Goal: Task Accomplishment & Management: Use online tool/utility

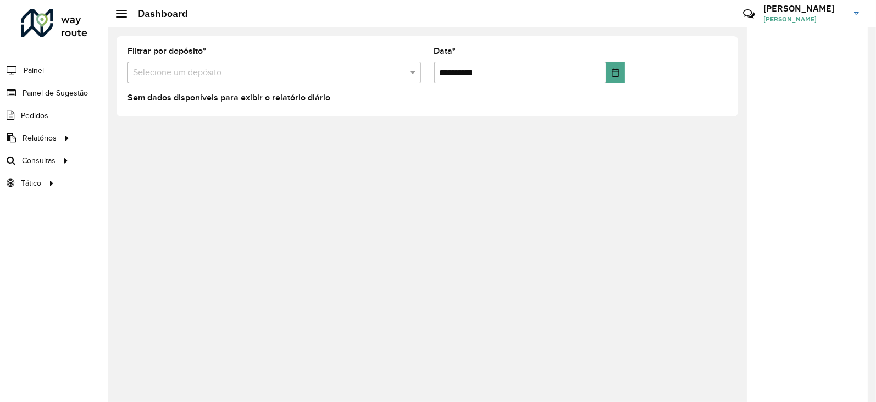
click at [43, 18] on div at bounding box center [54, 23] width 66 height 29
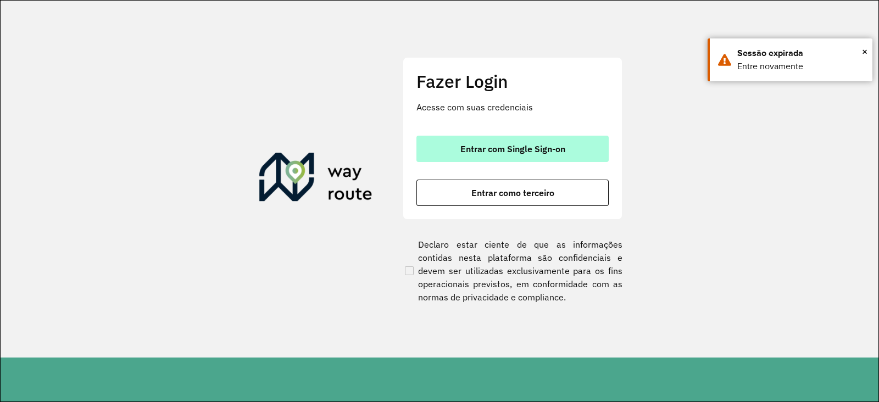
click at [471, 151] on span "Entrar com Single Sign-on" at bounding box center [513, 149] width 105 height 9
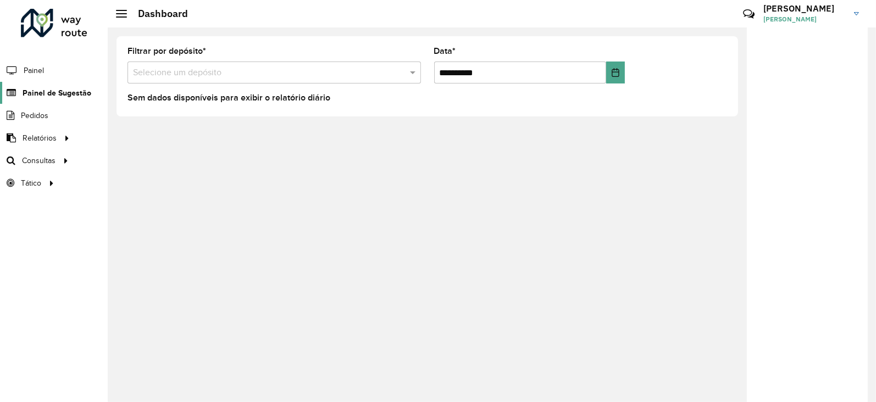
click at [64, 89] on span "Painel de Sugestão" at bounding box center [57, 93] width 69 height 12
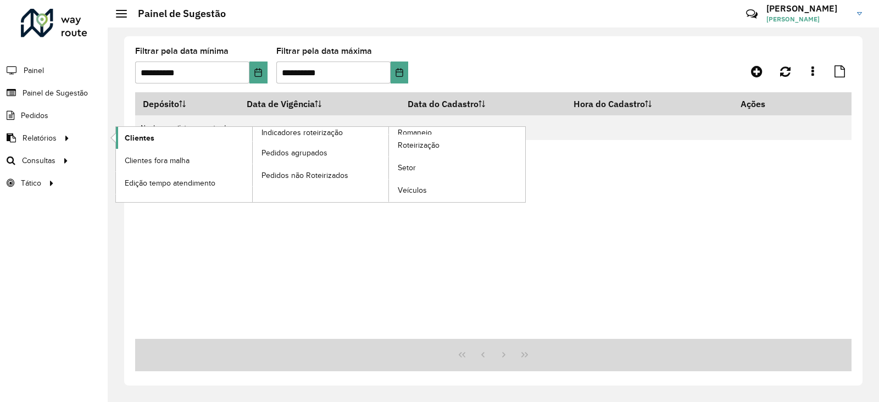
click at [130, 133] on span "Clientes" at bounding box center [140, 138] width 30 height 12
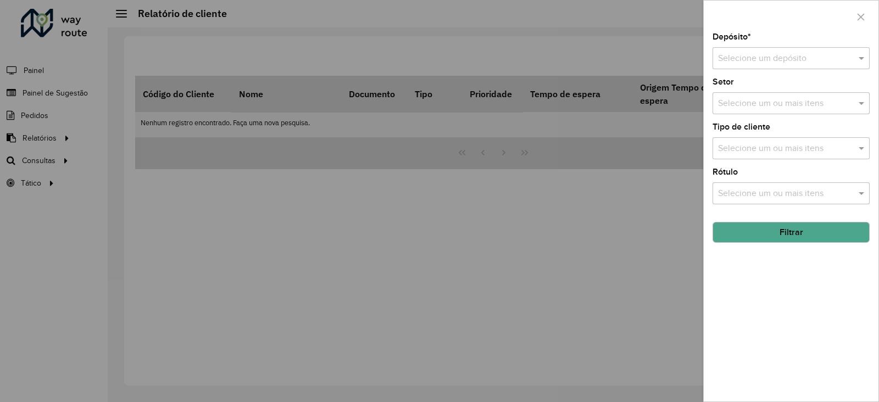
drag, startPoint x: 241, startPoint y: 164, endPoint x: 222, endPoint y: 174, distance: 21.4
click at [239, 165] on div at bounding box center [439, 201] width 879 height 402
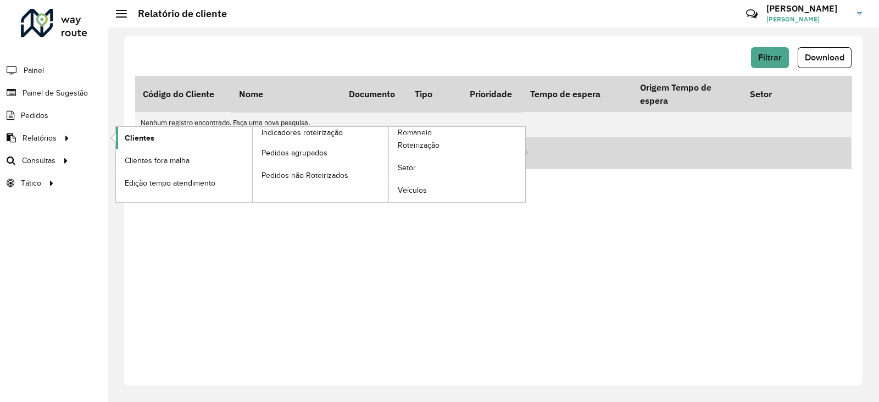
click at [143, 137] on span "Clientes" at bounding box center [140, 138] width 30 height 12
click at [151, 136] on span "Clientes" at bounding box center [140, 138] width 30 height 12
click at [135, 141] on span "Clientes" at bounding box center [140, 138] width 30 height 12
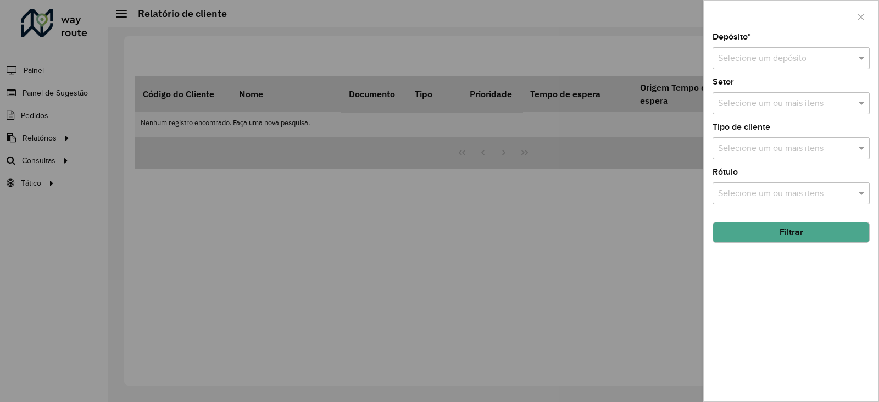
click at [739, 65] on div "Selecione um depósito" at bounding box center [791, 58] width 157 height 22
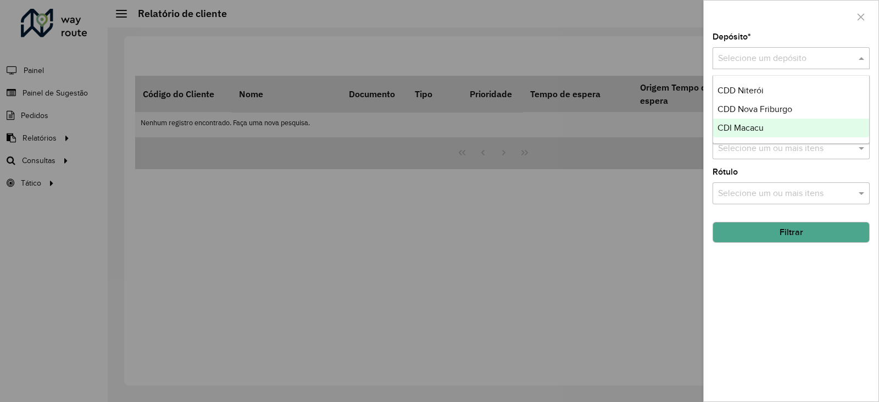
click at [748, 132] on div "CDI Macacu" at bounding box center [791, 128] width 156 height 19
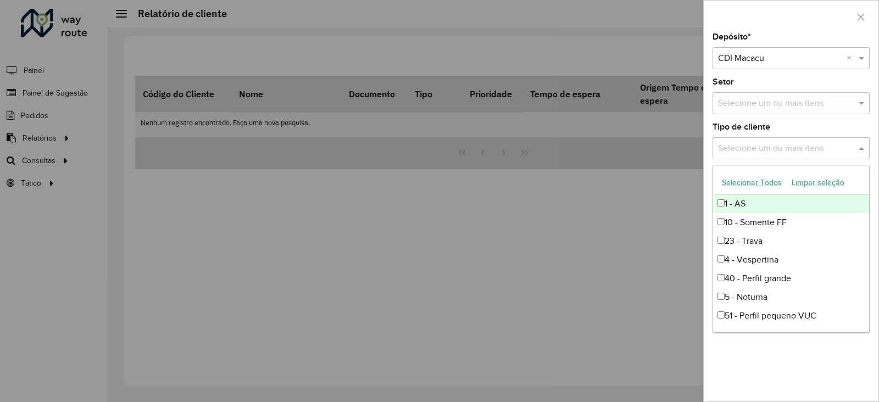
click at [750, 149] on input "text" at bounding box center [786, 148] width 141 height 13
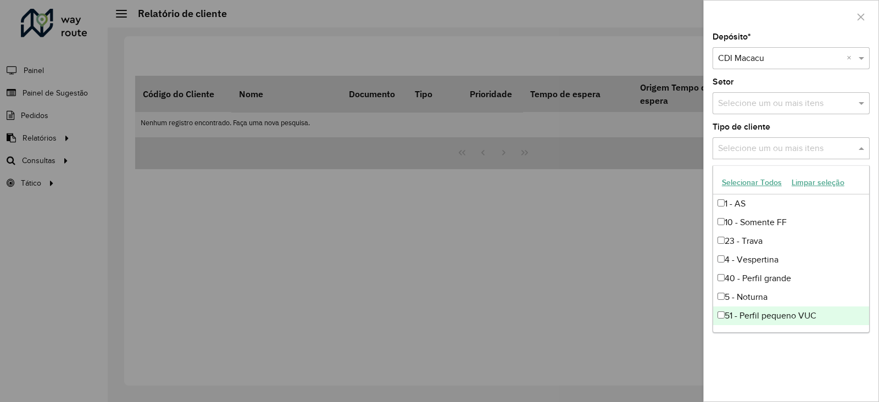
click at [747, 369] on div "Depósito * Selecione um depósito × CDI Macacu × Setor Selecione um ou mais iten…" at bounding box center [791, 217] width 175 height 369
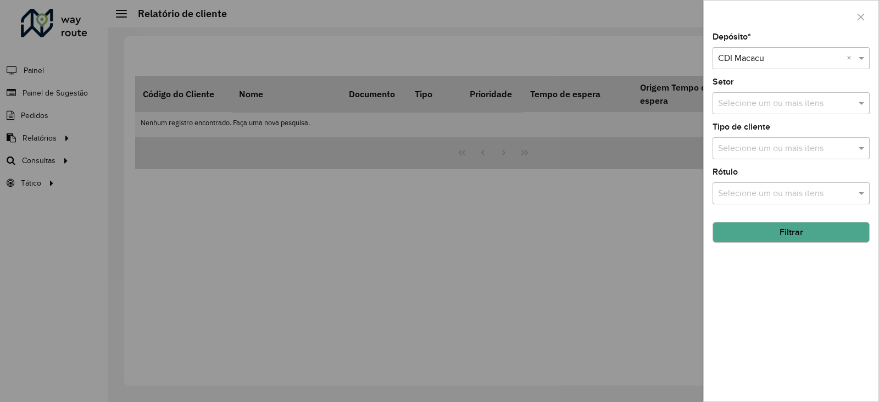
click at [744, 100] on input "text" at bounding box center [786, 103] width 141 height 13
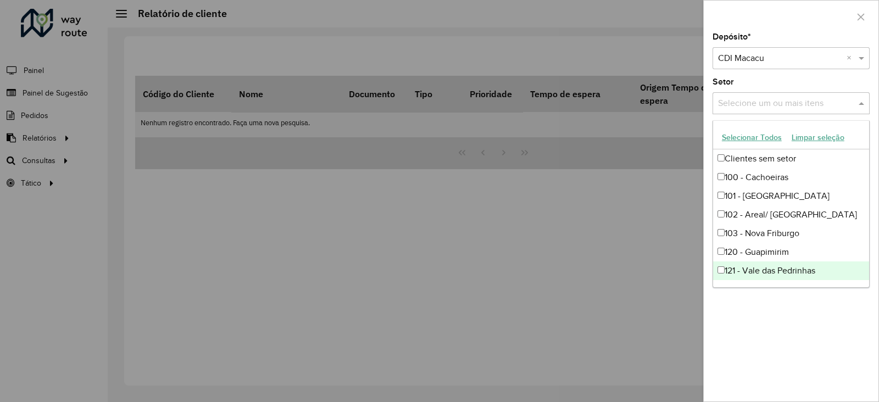
click at [750, 347] on div "Depósito * Selecione um depósito × CDI Macacu × Setor Selecione um ou mais iten…" at bounding box center [791, 217] width 175 height 369
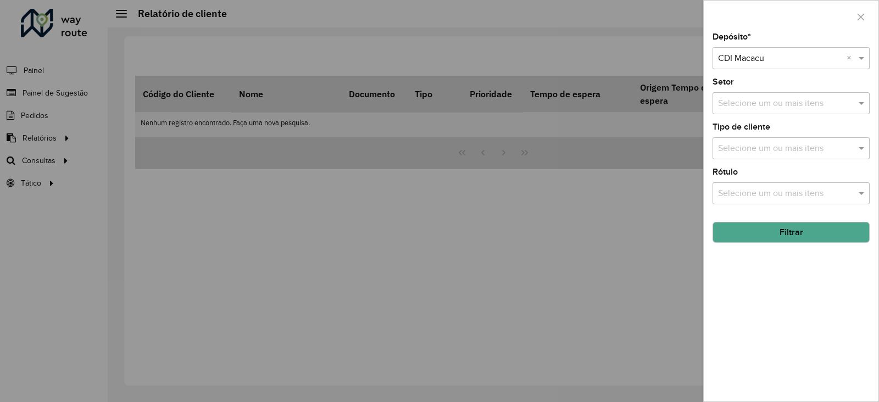
click at [746, 235] on button "Filtrar" at bounding box center [791, 232] width 157 height 21
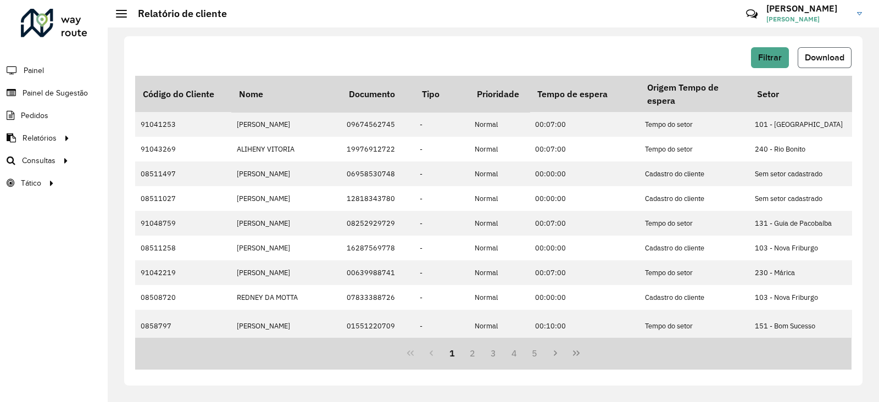
click at [813, 59] on span "Download" at bounding box center [825, 57] width 40 height 9
click at [146, 165] on span "Roteirização" at bounding box center [147, 161] width 45 height 12
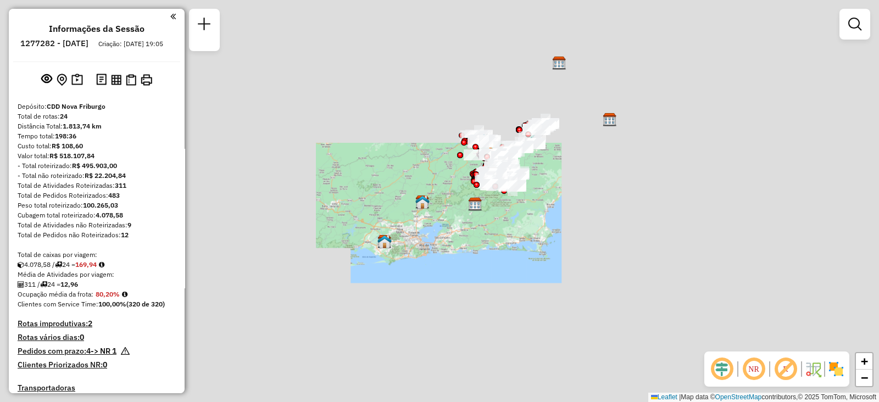
scroll to position [670, 0]
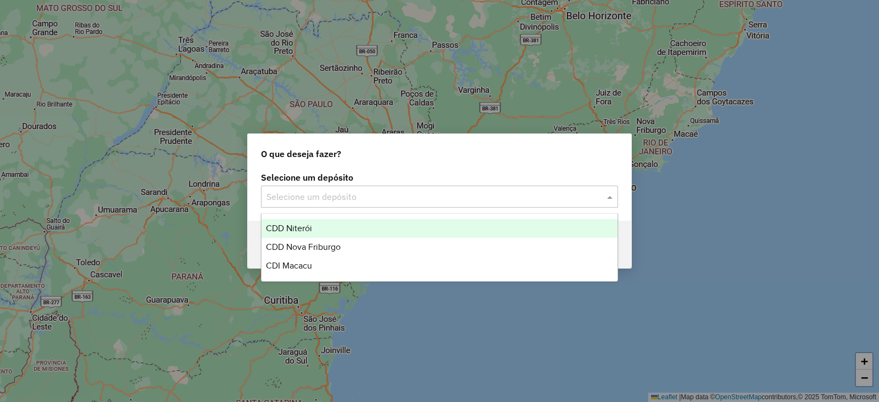
click at [321, 199] on input "text" at bounding box center [429, 197] width 324 height 13
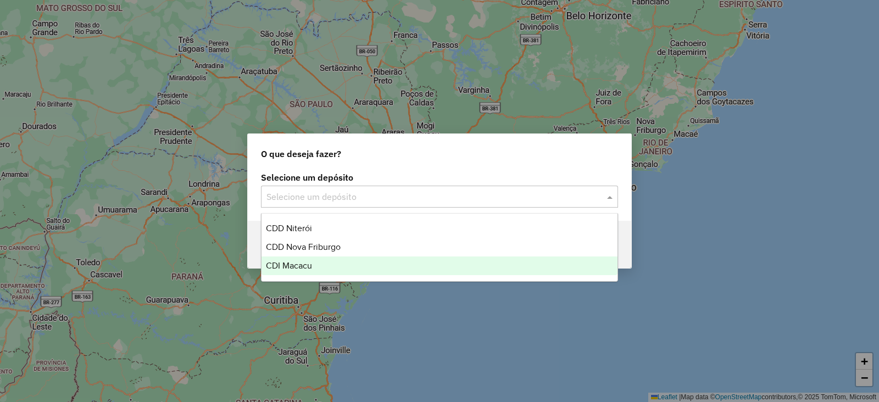
click at [308, 266] on span "CDI Macacu" at bounding box center [289, 265] width 46 height 9
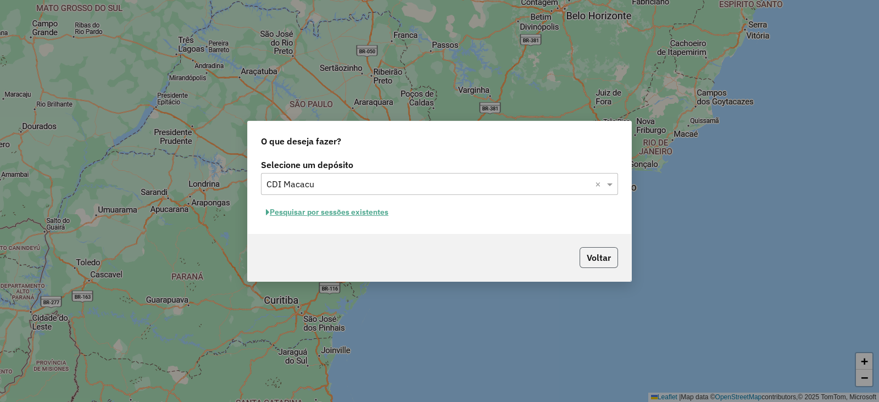
click at [601, 263] on button "Voltar" at bounding box center [599, 257] width 38 height 21
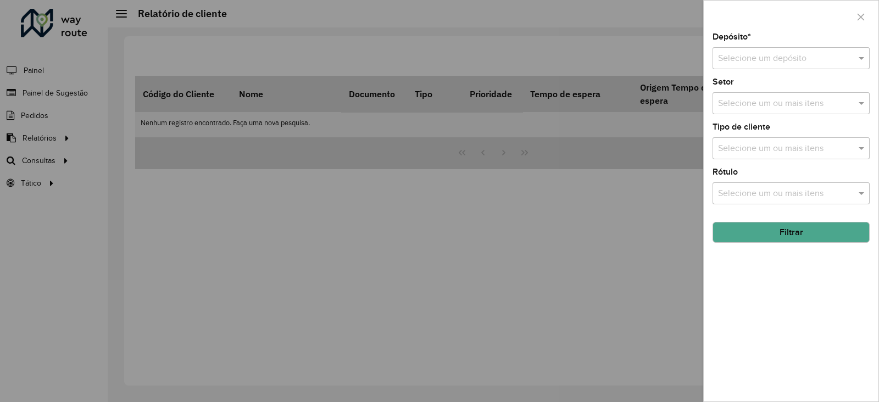
click at [334, 241] on div at bounding box center [439, 201] width 879 height 402
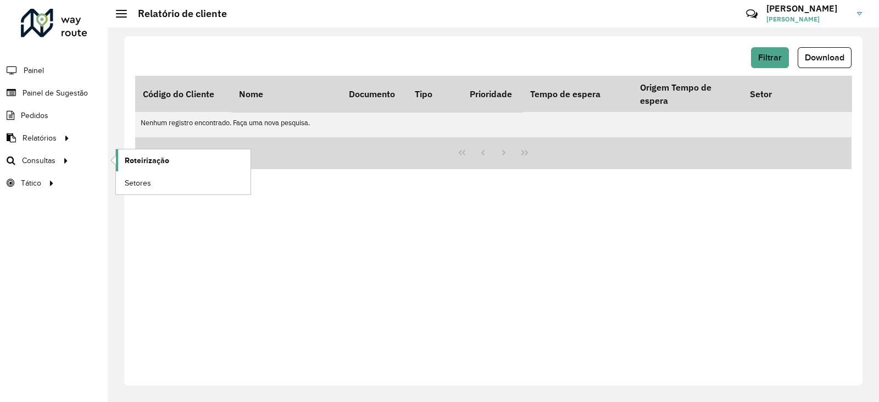
click at [129, 158] on span "Roteirização" at bounding box center [147, 161] width 45 height 12
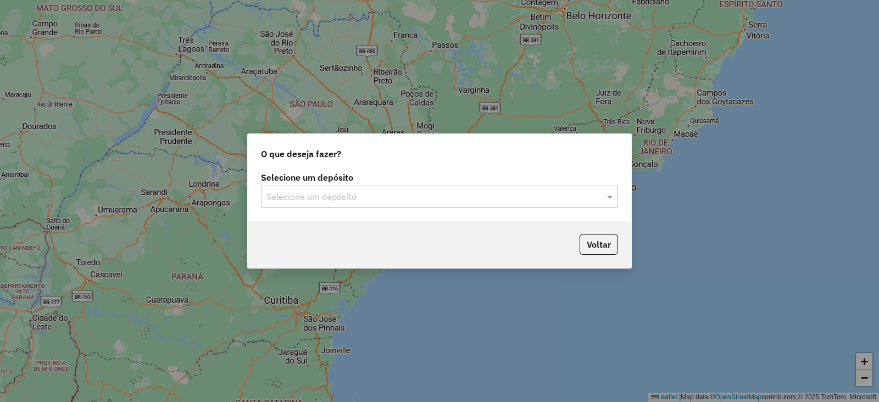
drag, startPoint x: 285, startPoint y: 191, endPoint x: 289, endPoint y: 199, distance: 9.6
click at [285, 191] on input "text" at bounding box center [429, 197] width 324 height 13
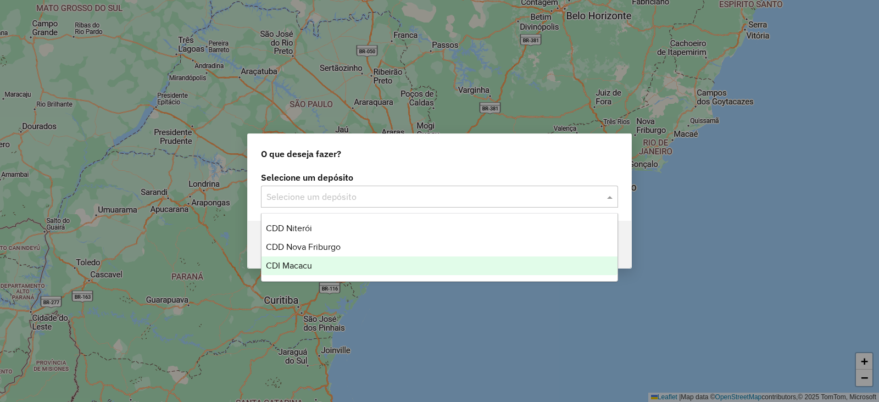
click at [298, 264] on span "CDI Macacu" at bounding box center [289, 265] width 46 height 9
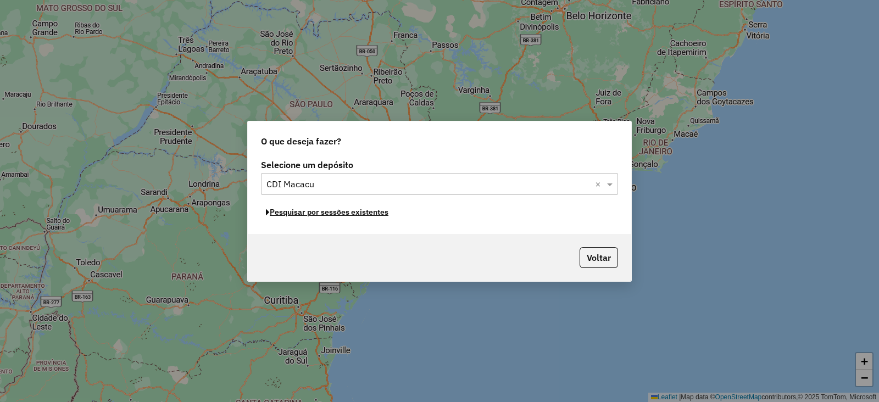
click at [324, 215] on button "Pesquisar por sessões existentes" at bounding box center [327, 212] width 132 height 17
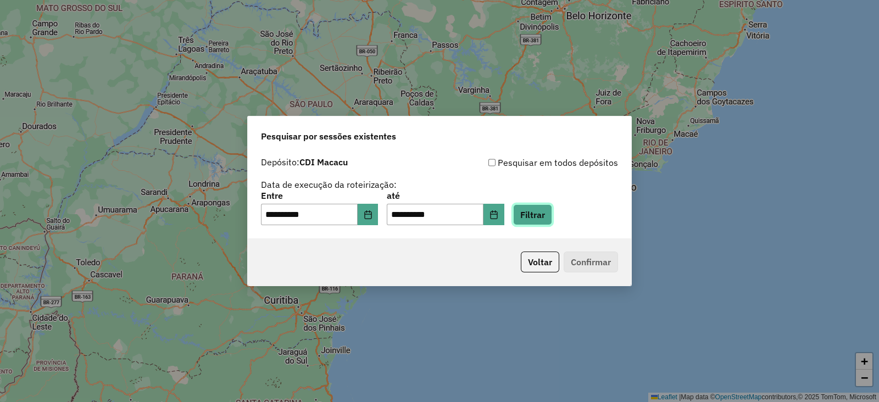
click at [546, 218] on button "Filtrar" at bounding box center [532, 214] width 39 height 21
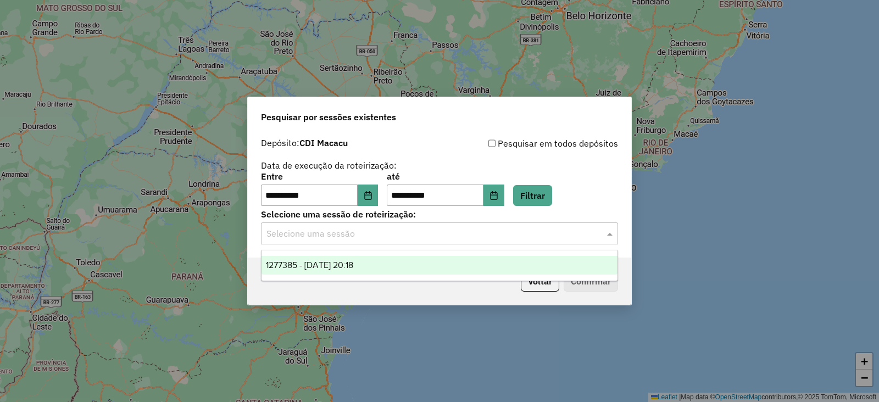
click at [345, 242] on div "Selecione uma sessão" at bounding box center [439, 234] width 357 height 22
click at [308, 265] on span "1277385 - 17/09/2025 20:18" at bounding box center [309, 264] width 87 height 9
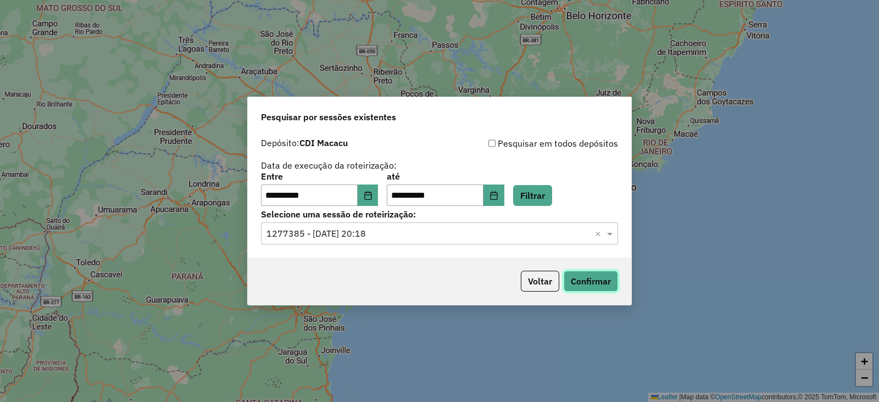
click at [584, 279] on button "Confirmar" at bounding box center [591, 281] width 54 height 21
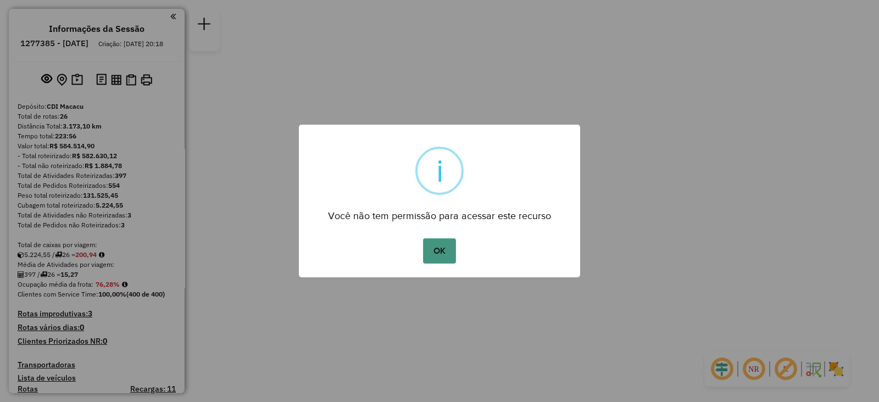
click at [436, 249] on button "OK" at bounding box center [439, 251] width 32 height 25
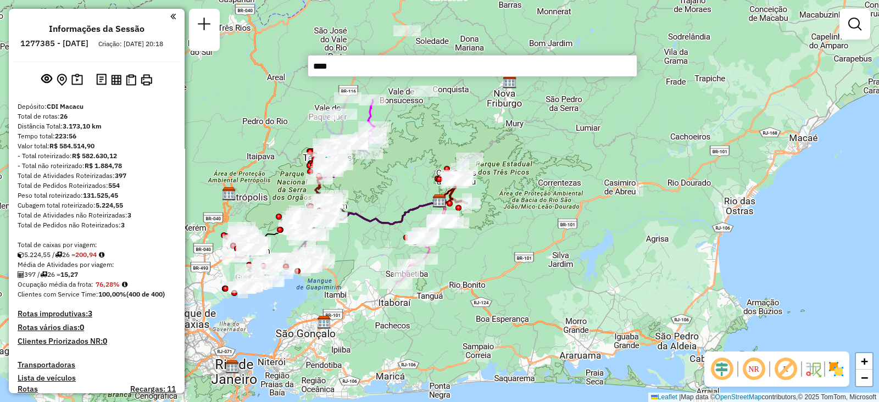
type input "*****"
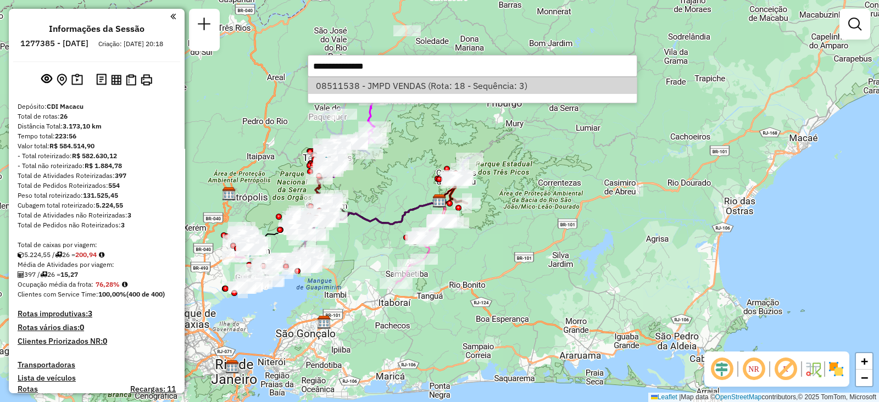
select select "**********"
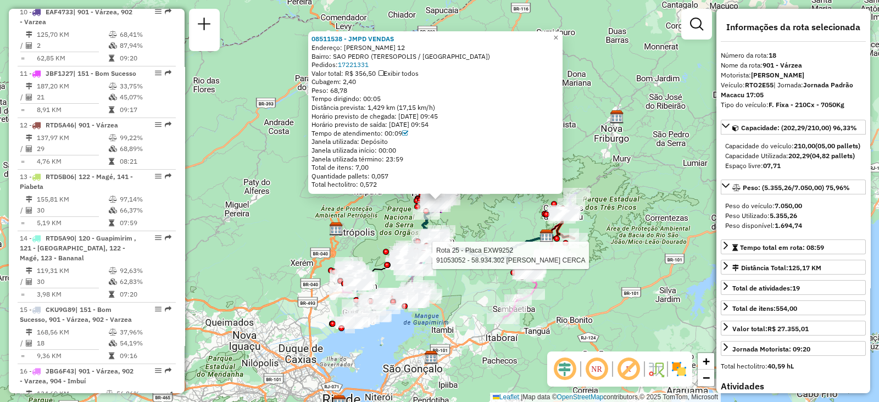
scroll to position [1415, 0]
